Goal: Information Seeking & Learning: Learn about a topic

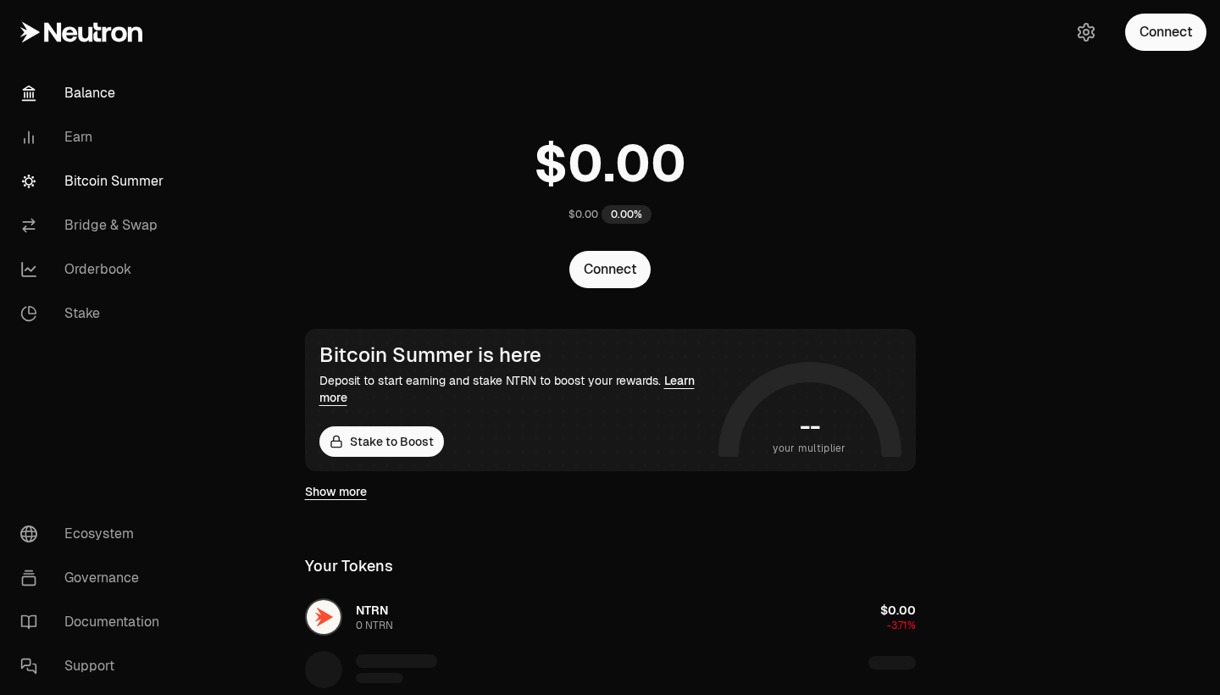
click at [147, 185] on link "Bitcoin Summer" at bounding box center [95, 181] width 176 height 44
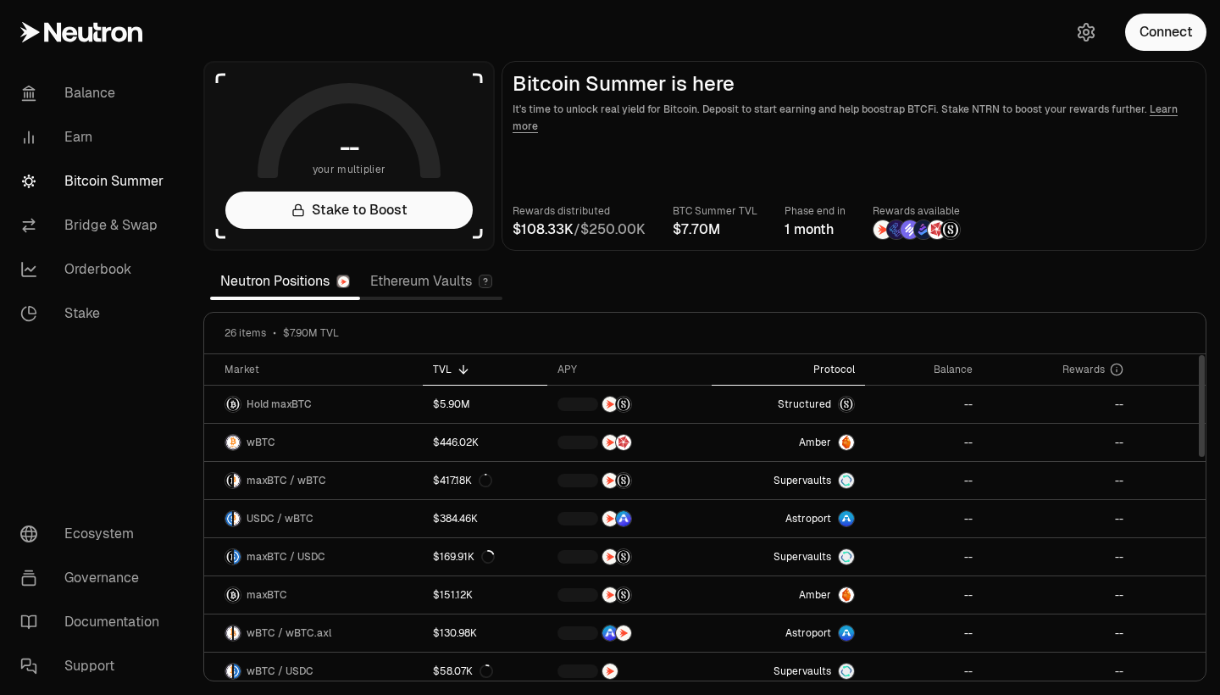
click at [838, 367] on div "Protocol" at bounding box center [788, 370] width 133 height 14
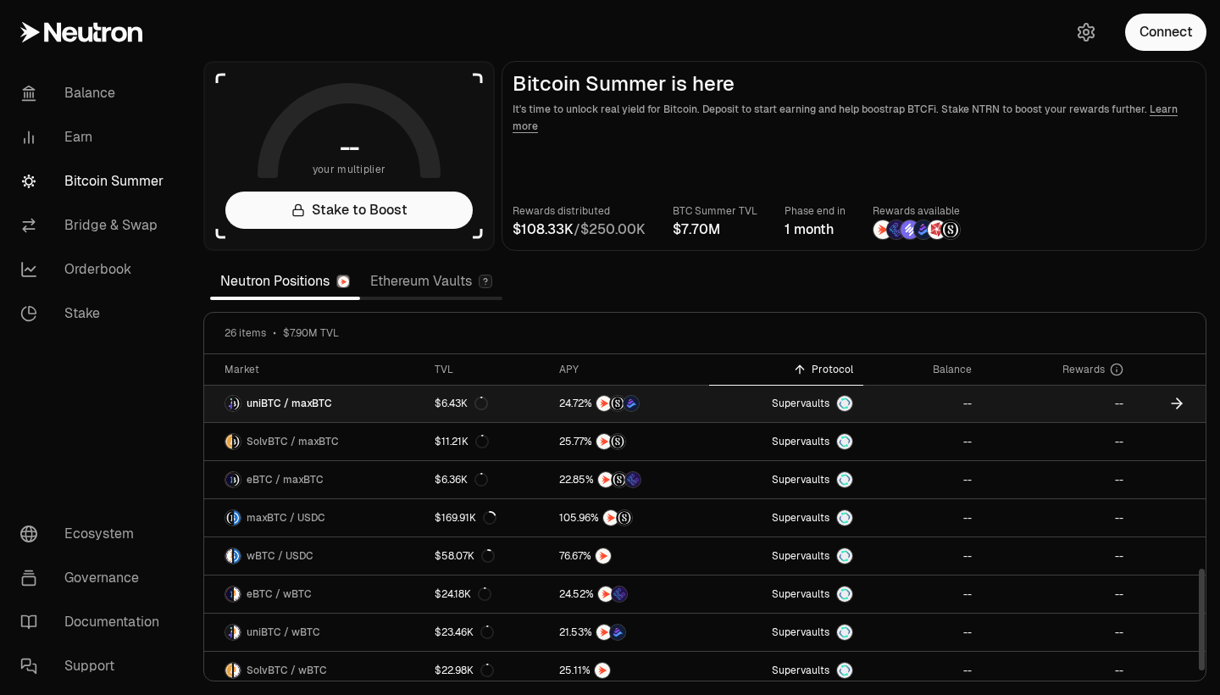
scroll to position [696, 0]
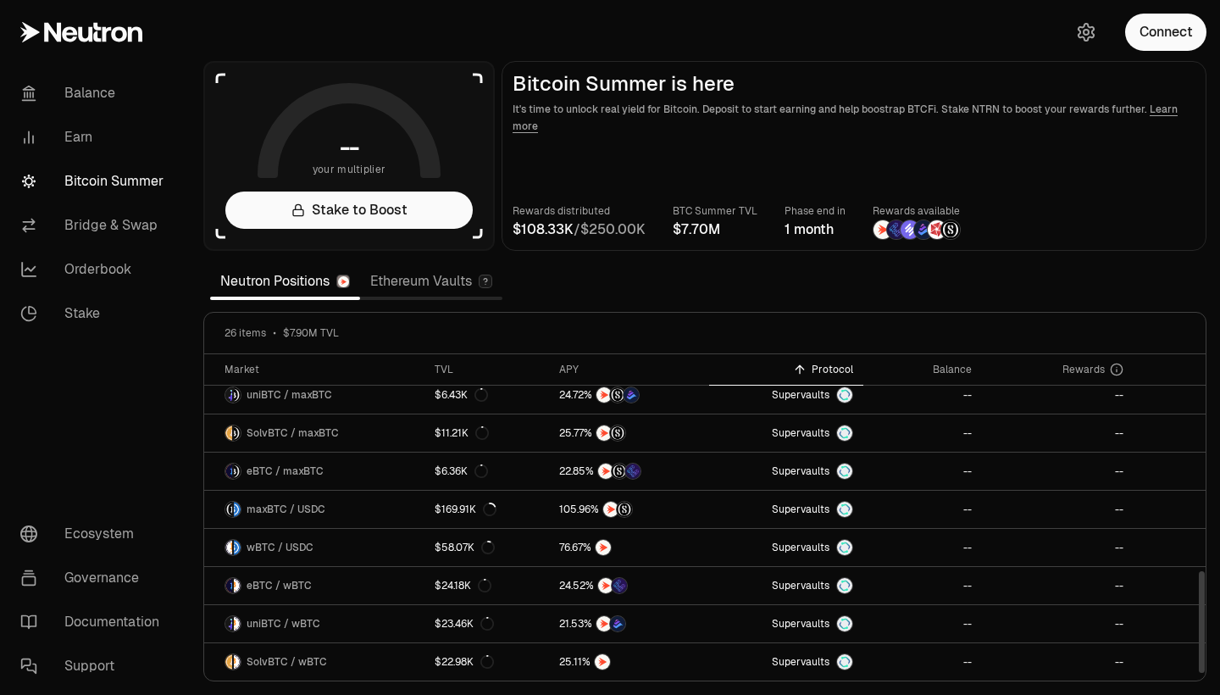
click at [452, 276] on link "Ethereum Vaults" at bounding box center [431, 281] width 142 height 34
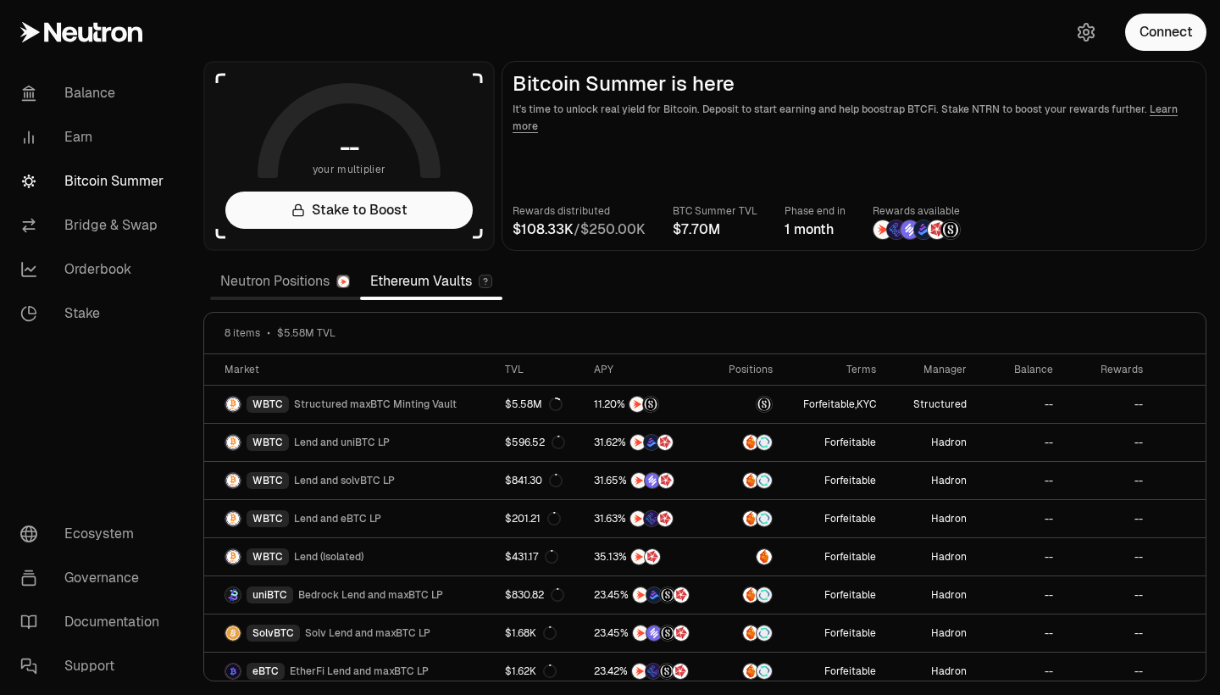
click at [488, 285] on img at bounding box center [486, 281] width 11 height 11
click at [486, 277] on img at bounding box center [486, 281] width 11 height 11
click at [313, 280] on link "Neutron Positions" at bounding box center [285, 281] width 150 height 34
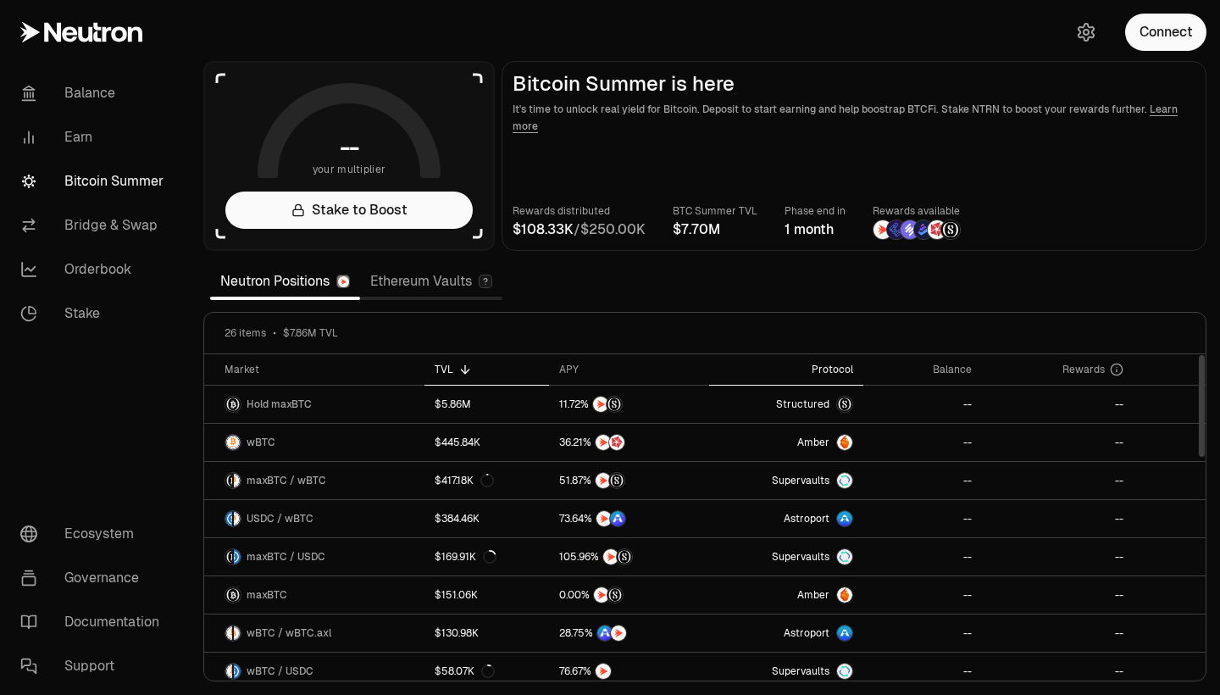
click at [835, 369] on div "Protocol" at bounding box center [787, 370] width 134 height 14
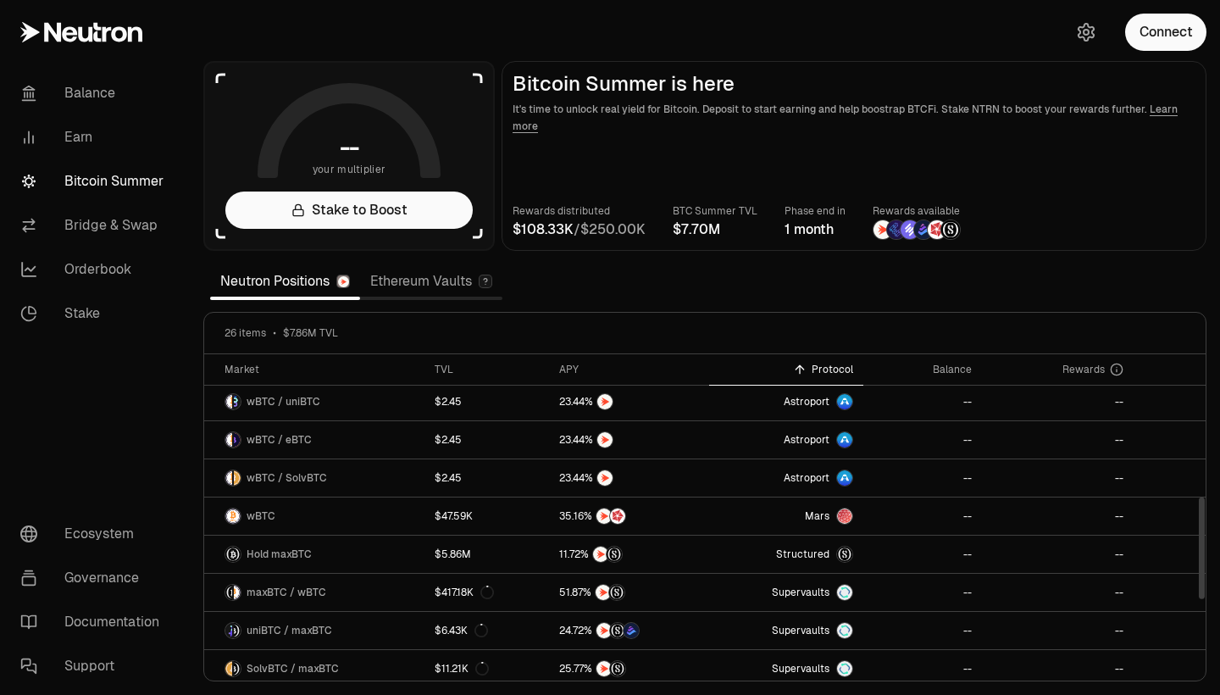
scroll to position [458, 0]
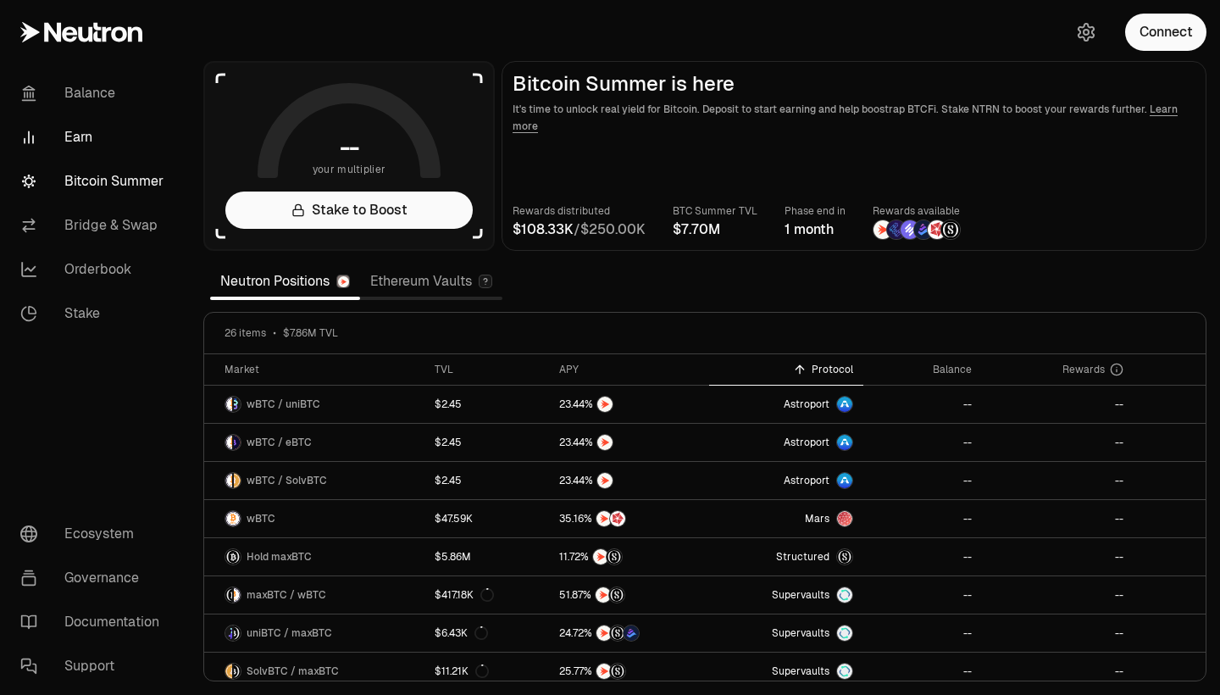
click at [92, 148] on link "Earn" at bounding box center [95, 137] width 176 height 44
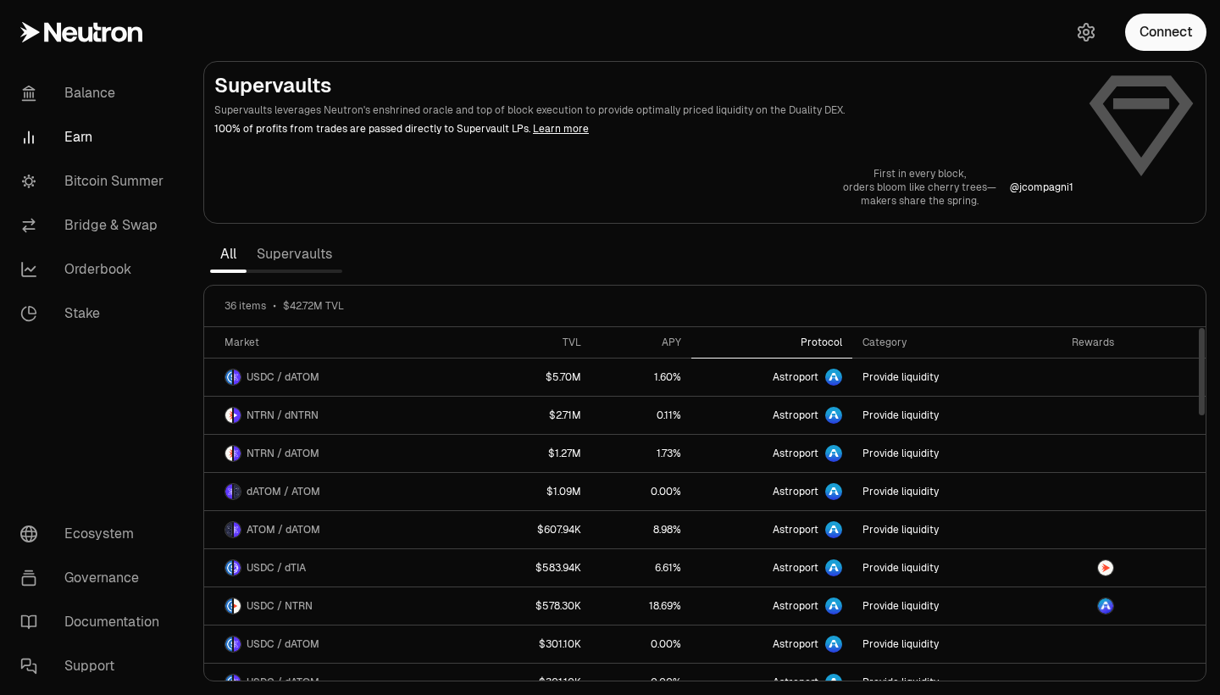
click at [803, 338] on div "Protocol" at bounding box center [772, 343] width 141 height 14
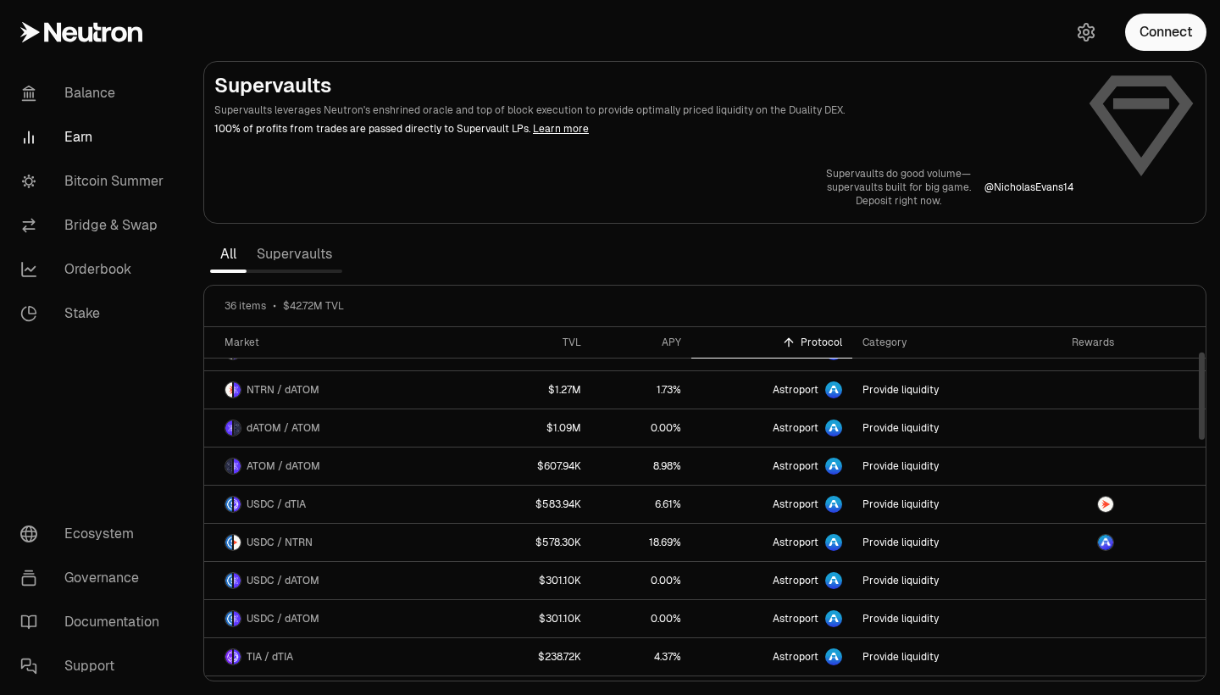
scroll to position [32, 0]
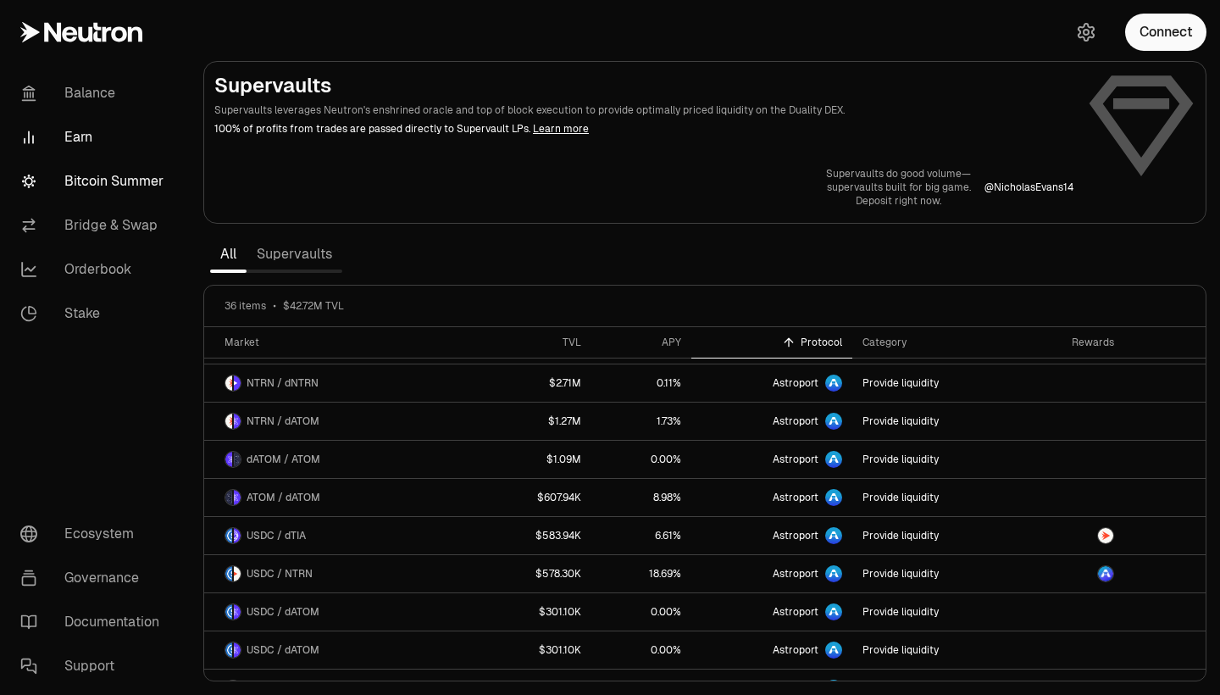
click at [119, 180] on link "Bitcoin Summer" at bounding box center [95, 181] width 176 height 44
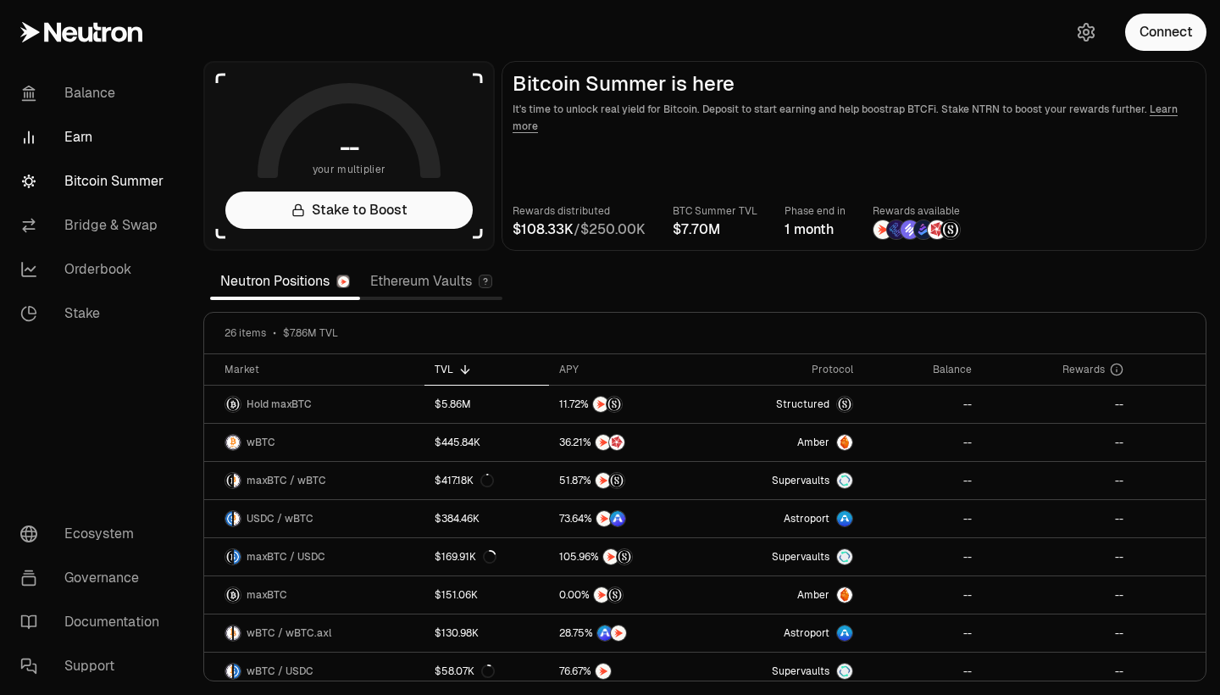
click at [75, 156] on link "Earn" at bounding box center [95, 137] width 176 height 44
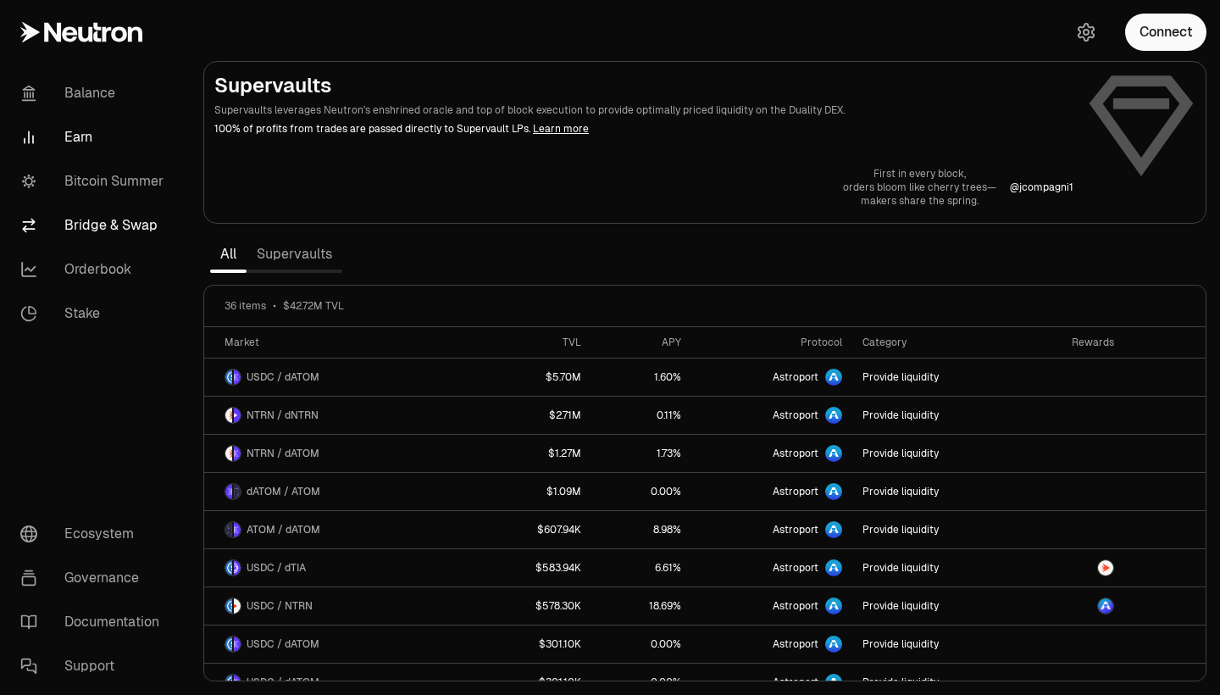
click at [96, 218] on link "Bridge & Swap" at bounding box center [95, 225] width 176 height 44
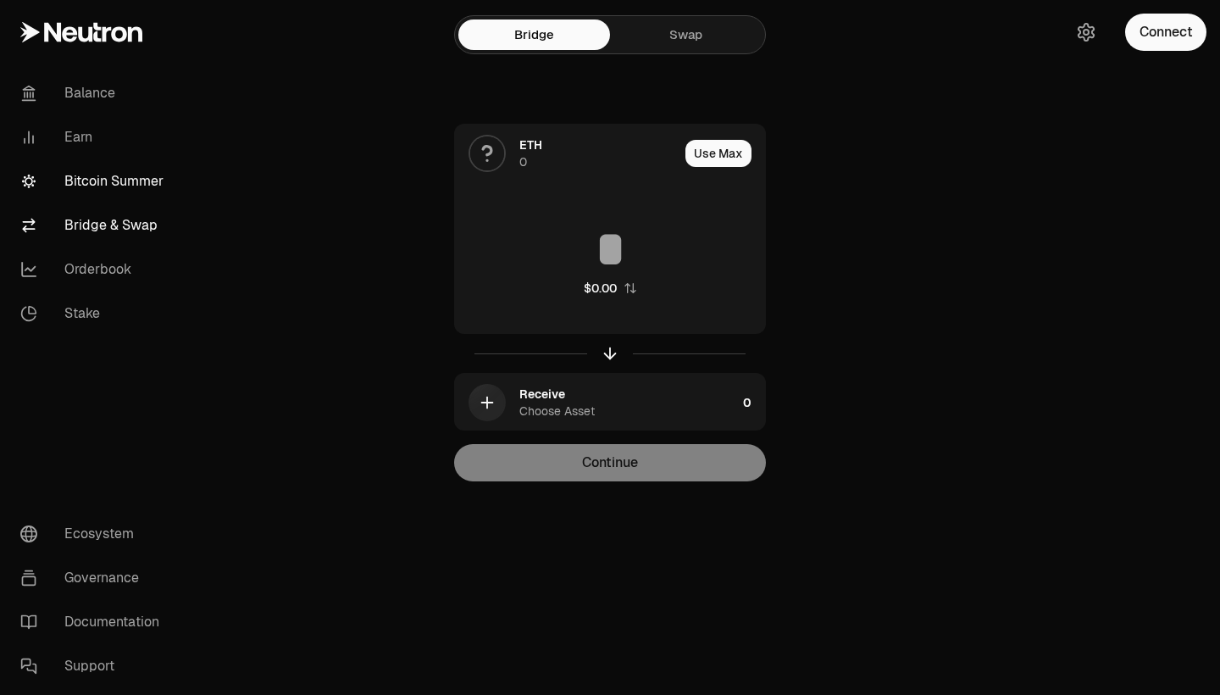
click at [88, 192] on link "Bitcoin Summer" at bounding box center [95, 181] width 176 height 44
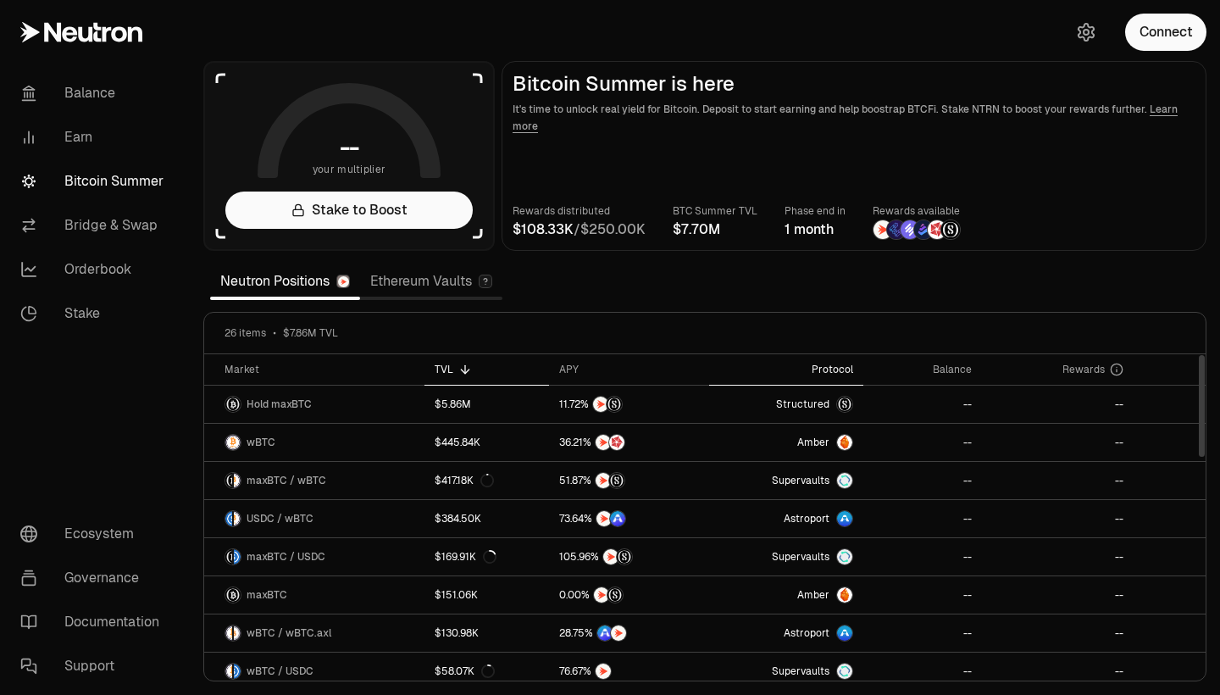
click at [835, 366] on div "Protocol" at bounding box center [787, 370] width 134 height 14
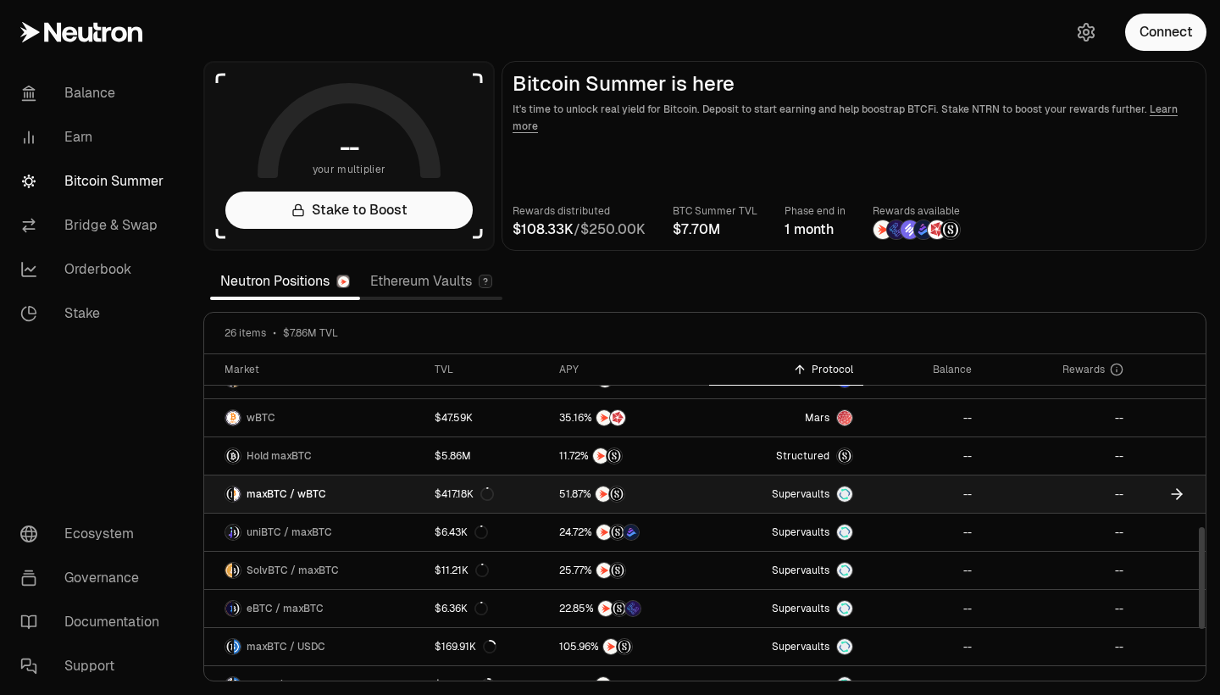
scroll to position [553, 0]
